Goal: Task Accomplishment & Management: Use online tool/utility

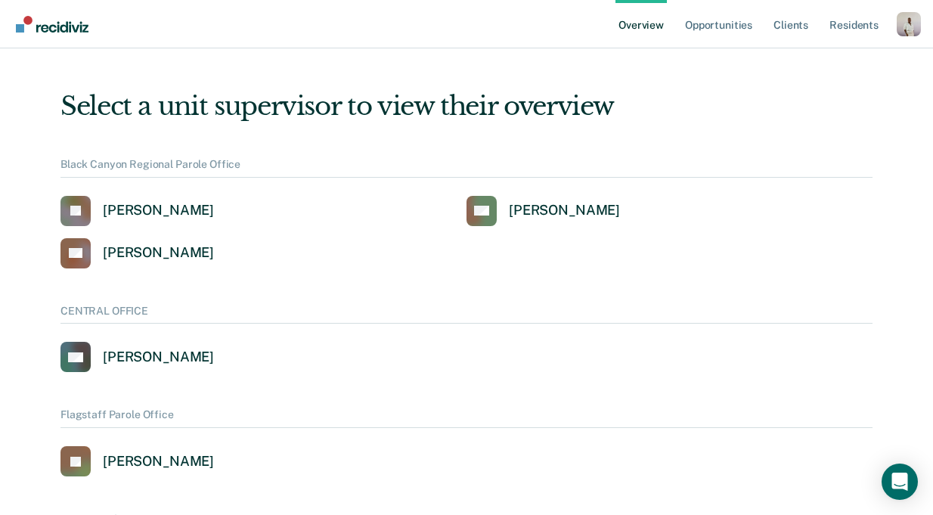
click at [914, 26] on div "Profile dropdown button" at bounding box center [909, 24] width 24 height 24
click at [860, 64] on link "Profile" at bounding box center [849, 69] width 98 height 13
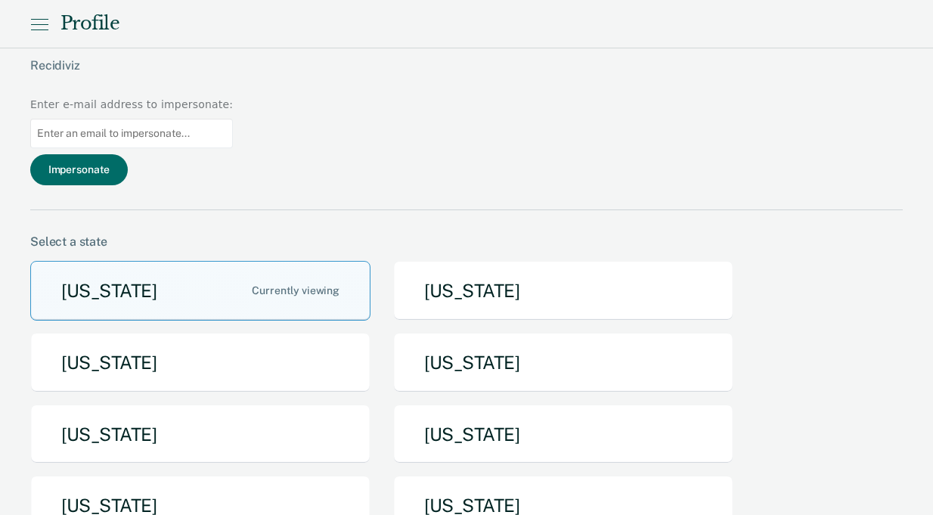
click at [233, 119] on input at bounding box center [131, 133] width 203 height 29
paste input "[PERSON_NAME][EMAIL_ADDRESS][PERSON_NAME][DOMAIN_NAME][US_STATE]"
type input "[PERSON_NAME][EMAIL_ADDRESS][PERSON_NAME][DOMAIN_NAME][US_STATE]"
click at [128, 154] on button "Impersonate" at bounding box center [79, 169] width 98 height 31
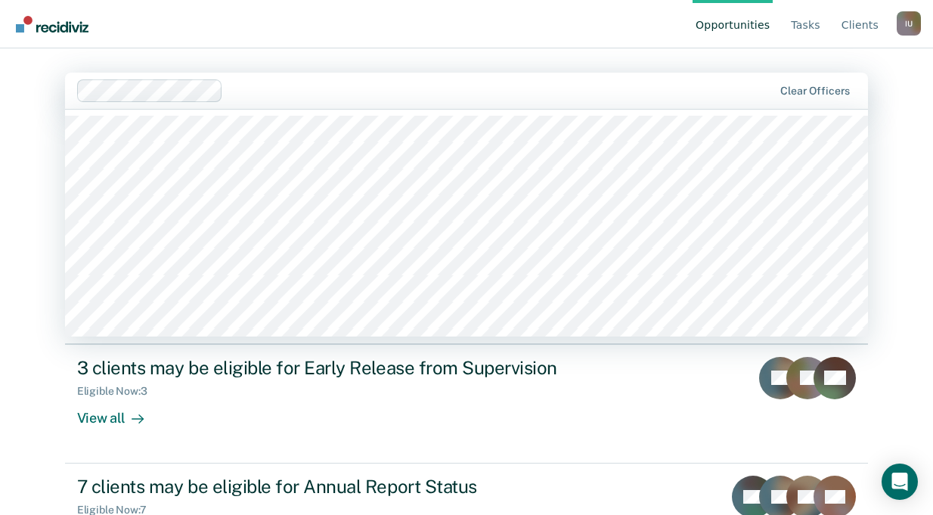
click at [309, 108] on div "[PERSON_NAME], 1 of 1209. 1209 results available. Use Up and Down to choose opt…" at bounding box center [467, 91] width 804 height 36
